Goal: Navigation & Orientation: Find specific page/section

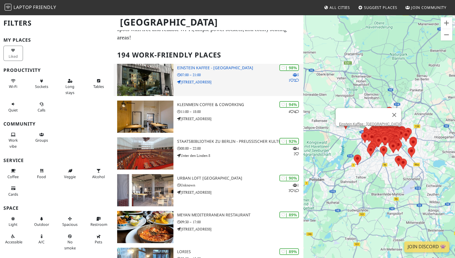
scroll to position [0, 0]
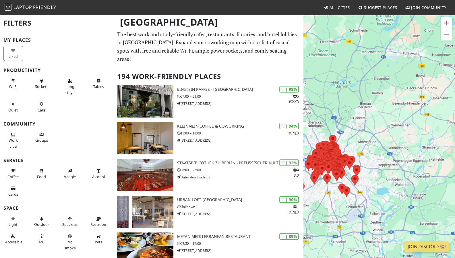
drag, startPoint x: 434, startPoint y: 141, endPoint x: 378, endPoint y: 168, distance: 63.1
click at [378, 168] on div "To navigate, press the arrow keys." at bounding box center [379, 143] width 152 height 258
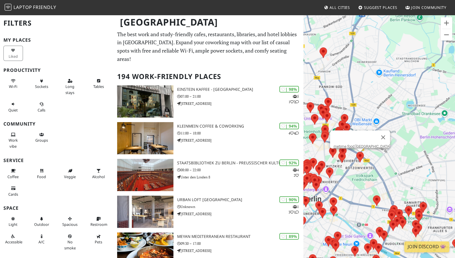
click at [359, 155] on img at bounding box center [360, 156] width 12 height 15
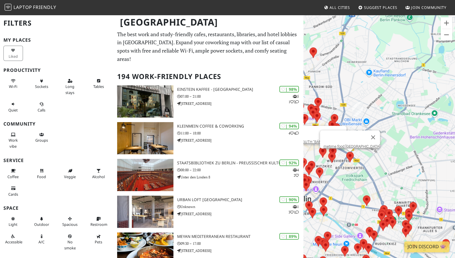
click at [325, 157] on img at bounding box center [323, 152] width 12 height 15
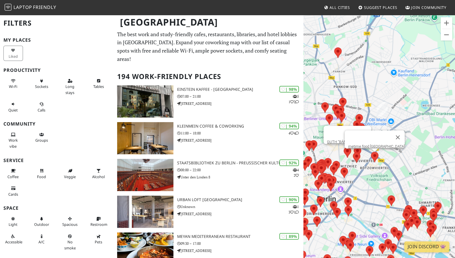
click at [372, 156] on img at bounding box center [374, 156] width 12 height 15
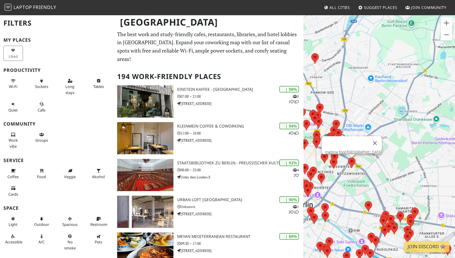
drag, startPoint x: 401, startPoint y: 157, endPoint x: 376, endPoint y: 163, distance: 25.7
click at [376, 163] on div "To navigate, press the arrow keys. metime food Berlin" at bounding box center [379, 143] width 152 height 258
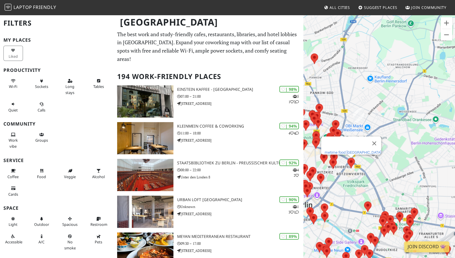
click at [352, 150] on link "metime food [GEOGRAPHIC_DATA]" at bounding box center [352, 152] width 57 height 4
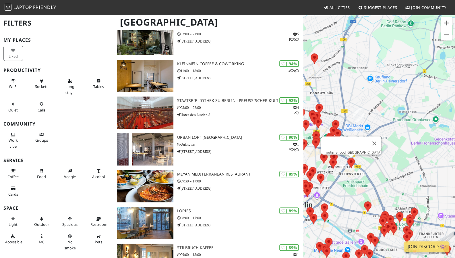
scroll to position [0, 0]
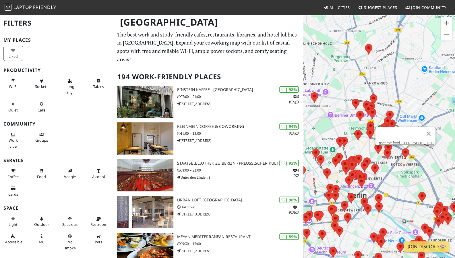
drag, startPoint x: 421, startPoint y: 116, endPoint x: 334, endPoint y: 126, distance: 87.8
click at [334, 126] on div "To navigate, press the arrow keys. metime food Berlin" at bounding box center [379, 143] width 152 height 258
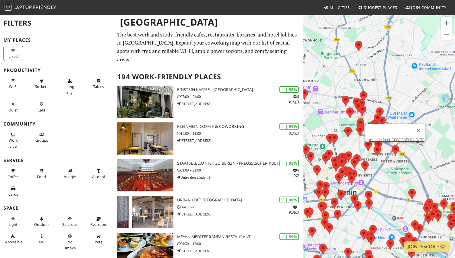
drag, startPoint x: 393, startPoint y: 110, endPoint x: 371, endPoint y: 112, distance: 21.3
click at [371, 112] on div "To navigate, press the arrow keys. metime food Berlin" at bounding box center [379, 143] width 152 height 258
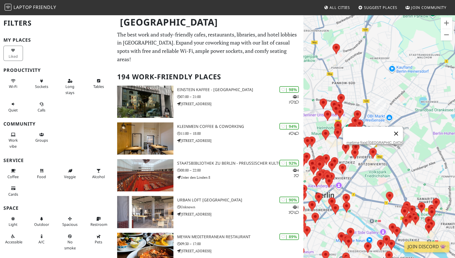
click at [389, 127] on button "Close" at bounding box center [396, 134] width 14 height 14
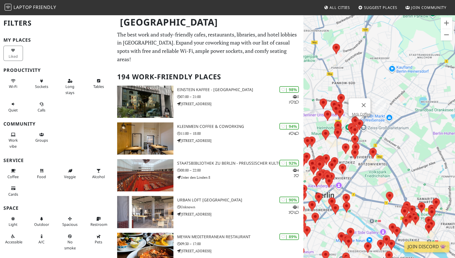
click at [360, 125] on img at bounding box center [359, 124] width 12 height 15
click at [358, 112] on link "Mo's Coffee" at bounding box center [361, 114] width 19 height 4
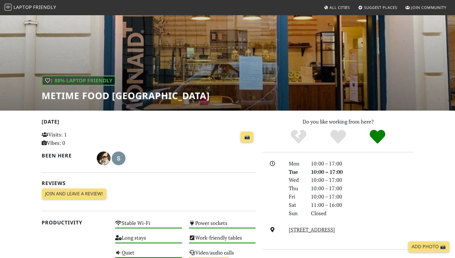
scroll to position [24, 0]
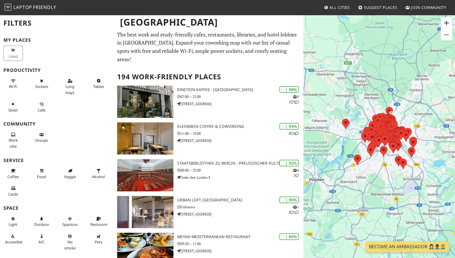
click at [450, 18] on button "Zoom in" at bounding box center [445, 22] width 11 height 11
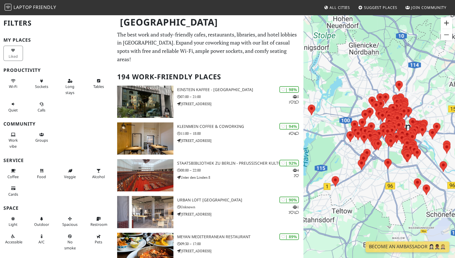
click at [447, 21] on button "Zoom in" at bounding box center [445, 22] width 11 height 11
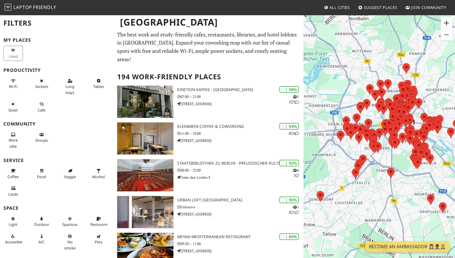
click at [447, 21] on button "Zoom in" at bounding box center [445, 22] width 11 height 11
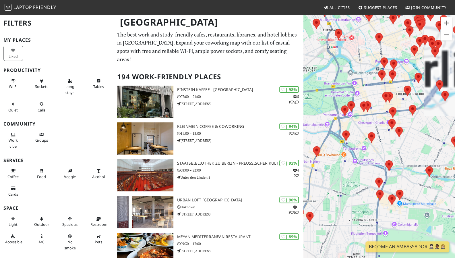
drag, startPoint x: 405, startPoint y: 47, endPoint x: 333, endPoint y: 85, distance: 81.9
click at [316, 91] on div "To navigate, press the arrow keys." at bounding box center [379, 143] width 152 height 258
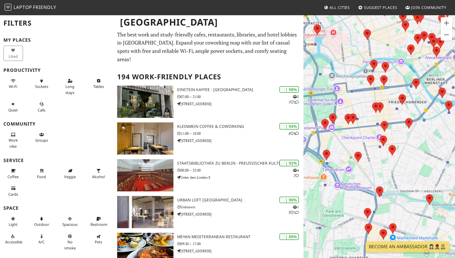
drag, startPoint x: 409, startPoint y: 91, endPoint x: 323, endPoint y: 182, distance: 125.2
click at [323, 182] on div "To navigate, press the arrow keys." at bounding box center [379, 143] width 152 height 258
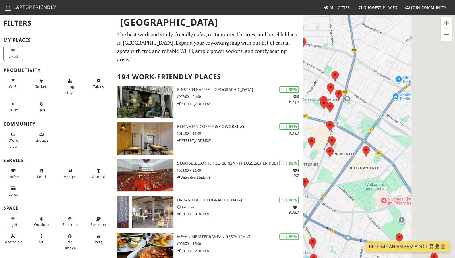
drag, startPoint x: 411, startPoint y: 122, endPoint x: 344, endPoint y: 176, distance: 86.7
click at [344, 176] on div "To navigate, press the arrow keys." at bounding box center [379, 143] width 152 height 258
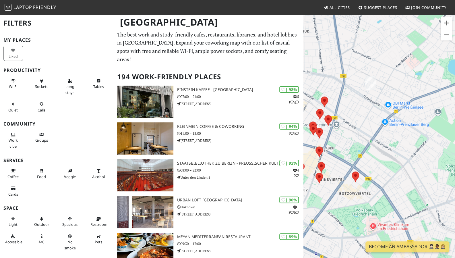
drag, startPoint x: 368, startPoint y: 112, endPoint x: 366, endPoint y: 133, distance: 20.2
click at [366, 133] on div "To navigate, press the arrow keys." at bounding box center [379, 143] width 152 height 258
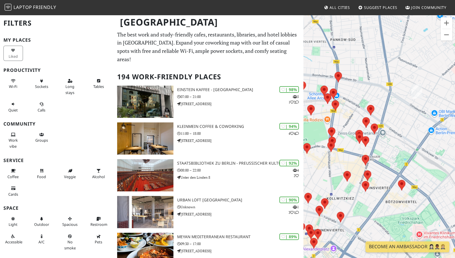
drag, startPoint x: 324, startPoint y: 143, endPoint x: 352, endPoint y: 148, distance: 28.5
click at [352, 148] on div "To navigate, press the arrow keys." at bounding box center [379, 143] width 152 height 258
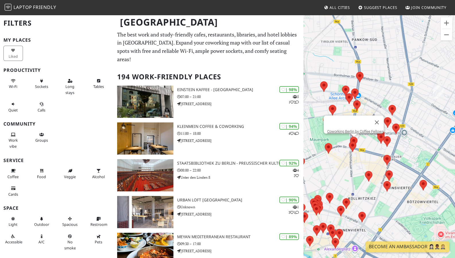
click at [357, 138] on img at bounding box center [354, 141] width 12 height 15
click at [359, 129] on link "Coworking Berlin by Coffee Fellows" at bounding box center [355, 131] width 57 height 4
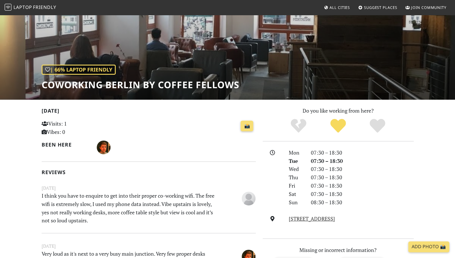
scroll to position [32, 0]
